Goal: Check status: Check status

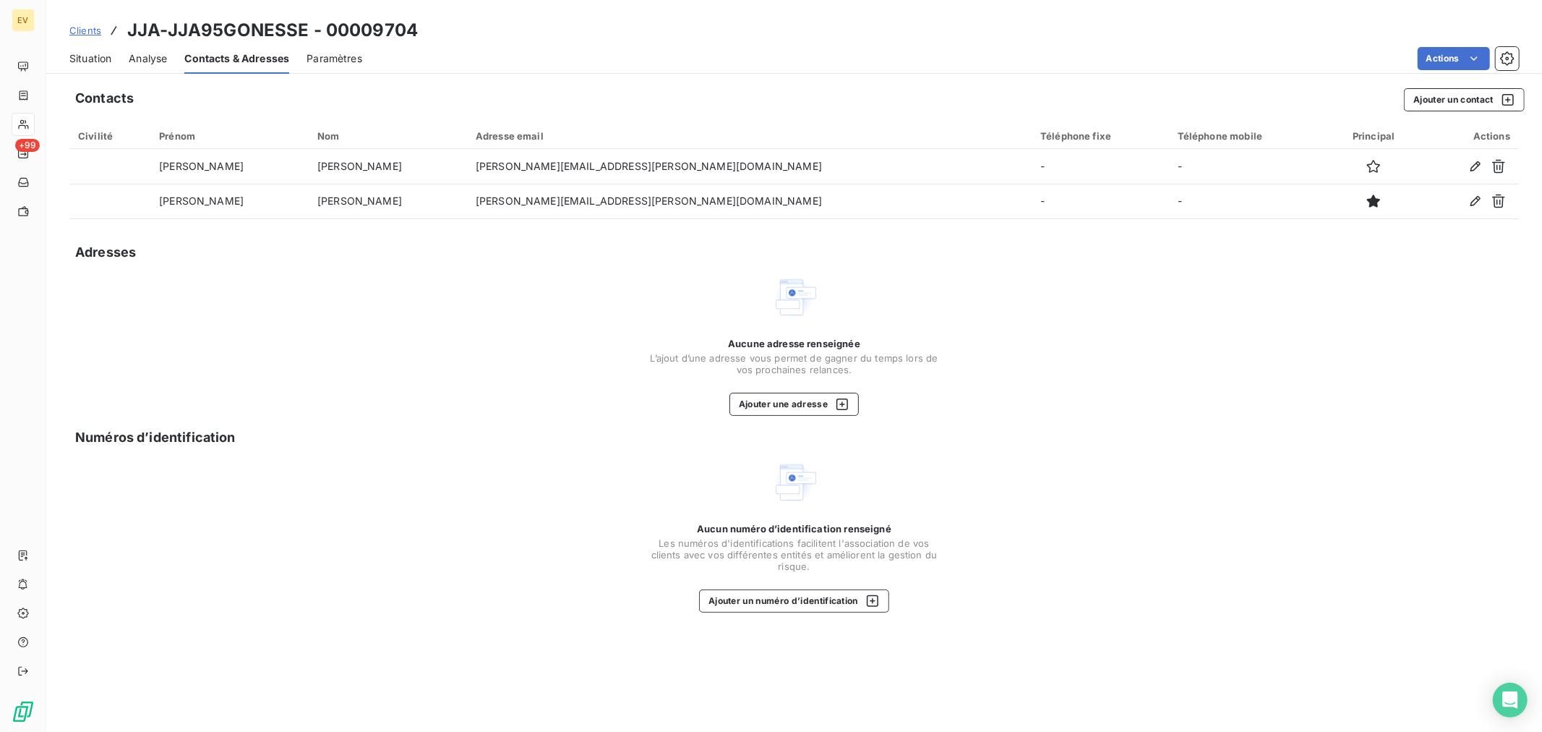
click at [95, 26] on span "Clients" at bounding box center [85, 31] width 32 height 12
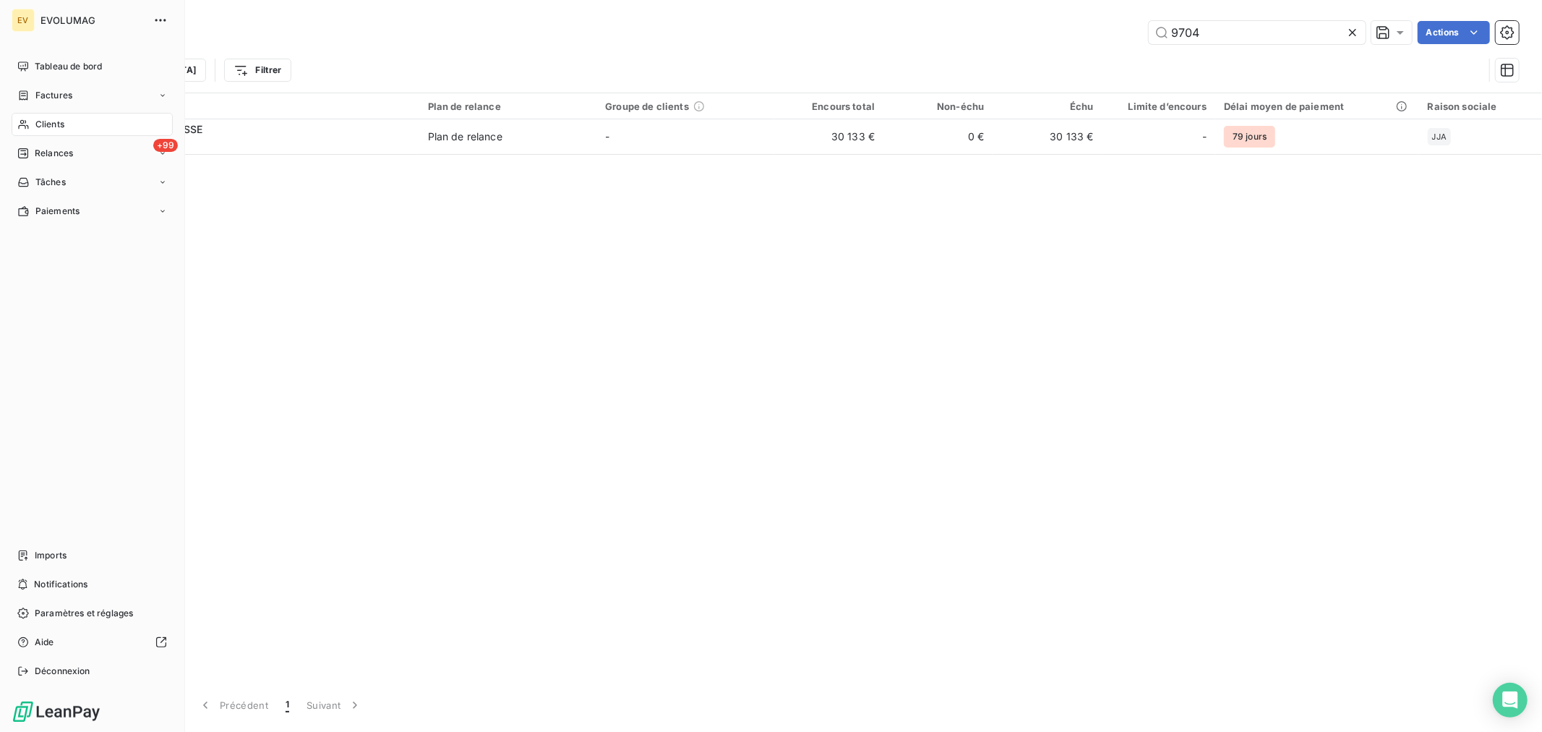
click at [55, 121] on span "Clients" at bounding box center [49, 124] width 29 height 13
click at [71, 129] on div "Clients" at bounding box center [92, 124] width 161 height 23
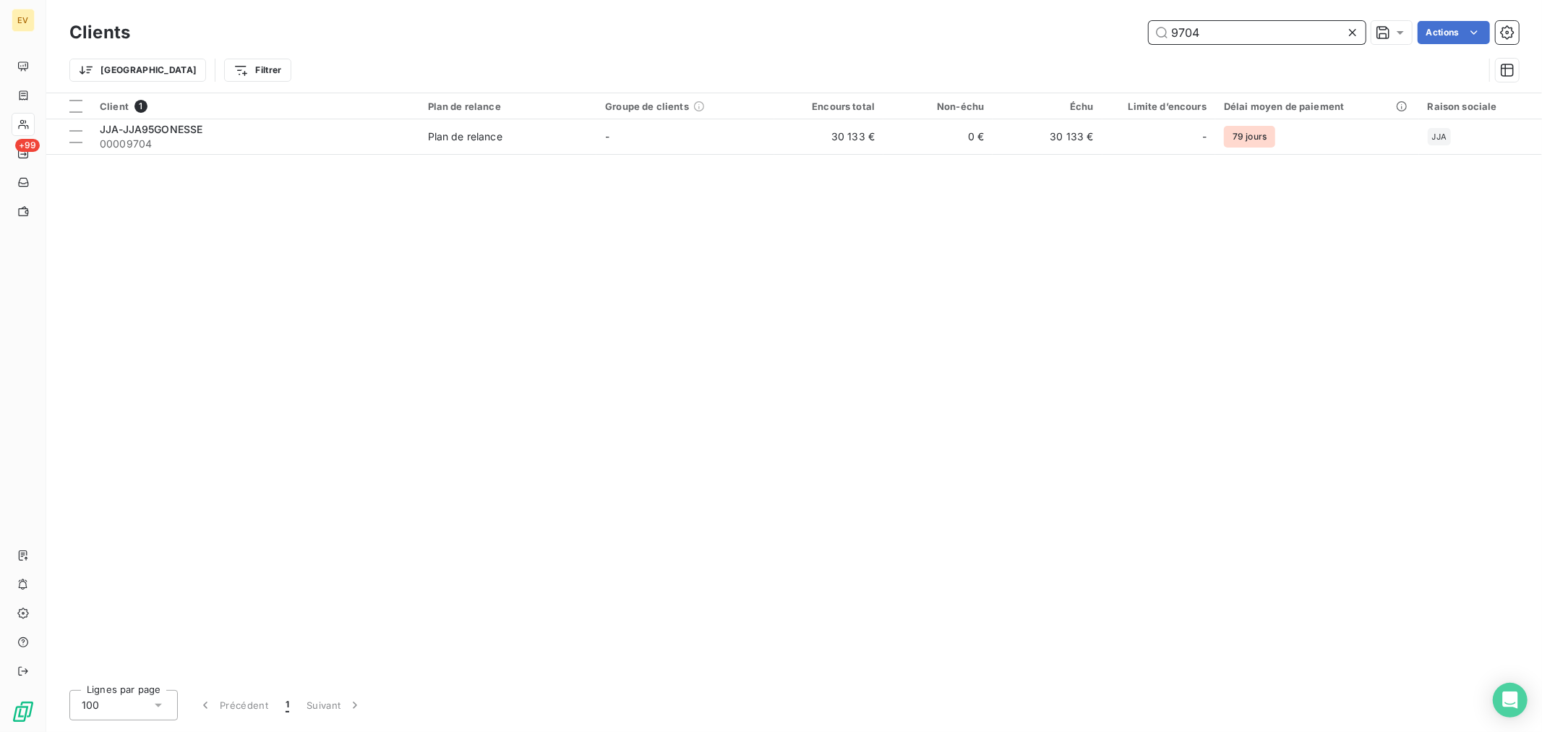
click at [1225, 26] on input "9704" at bounding box center [1257, 32] width 217 height 23
drag, startPoint x: 1238, startPoint y: 33, endPoint x: 958, endPoint y: 35, distance: 280.5
click at [963, 34] on div "9704 Actions" at bounding box center [832, 32] width 1371 height 23
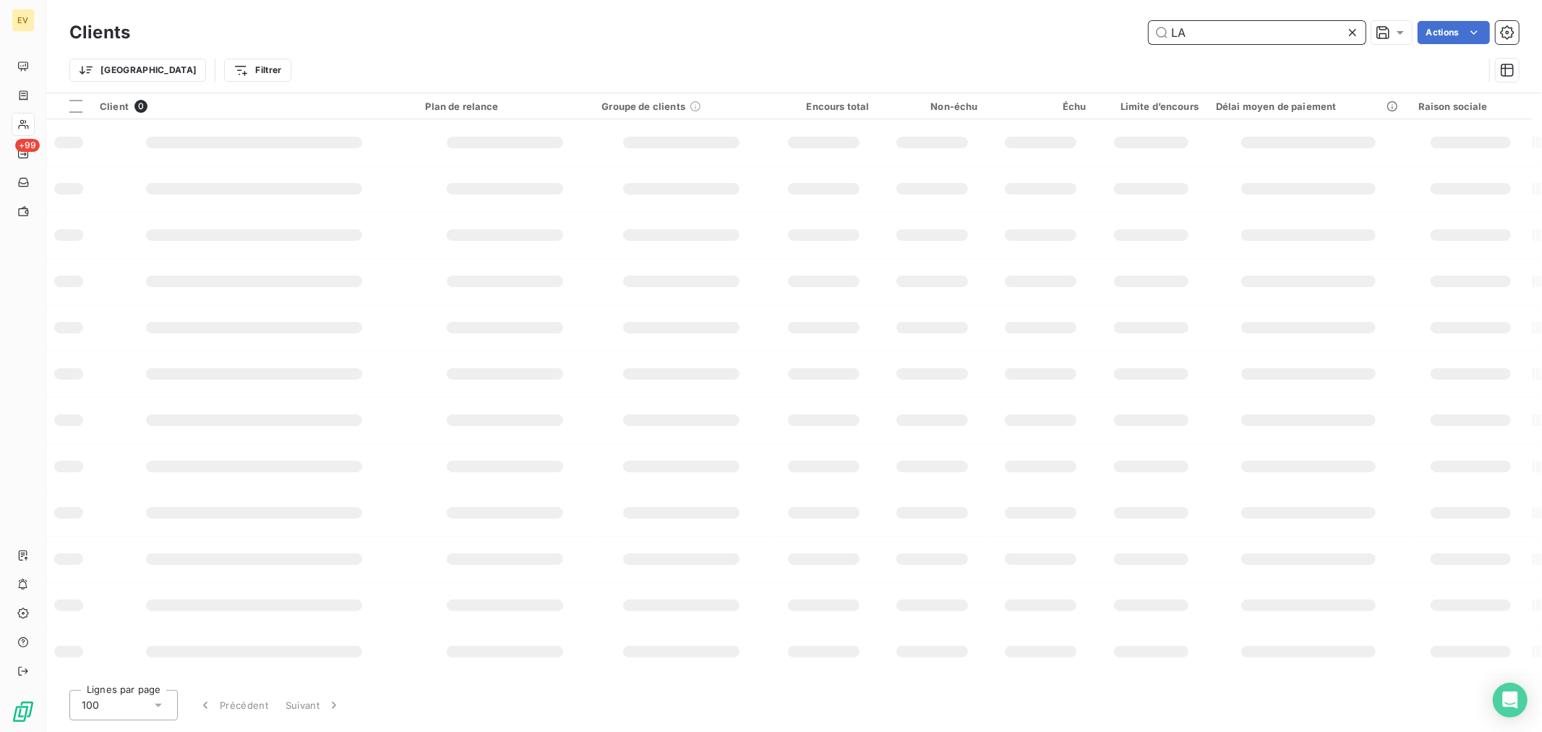
type input "L"
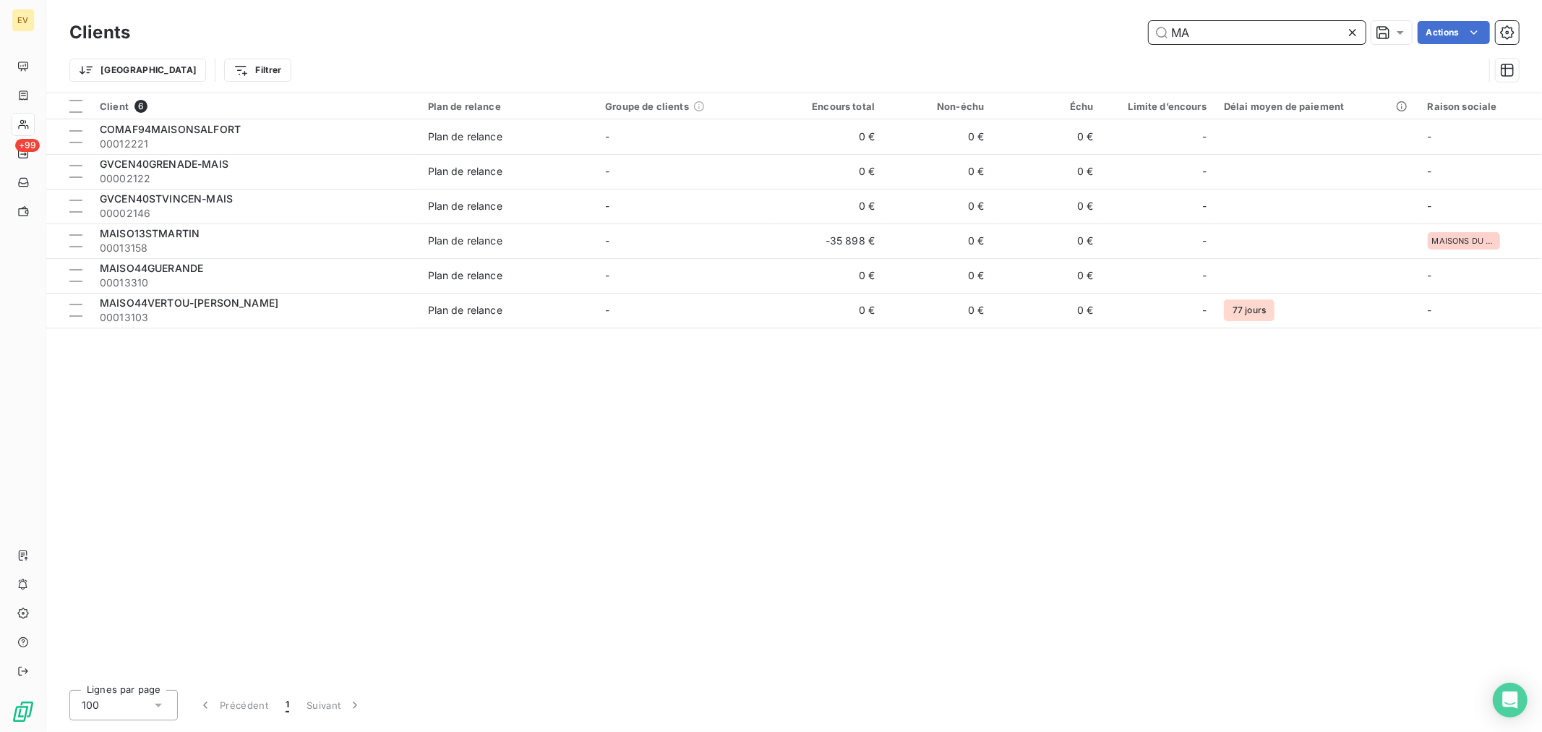
type input "M"
